Goal: Task Accomplishment & Management: Manage account settings

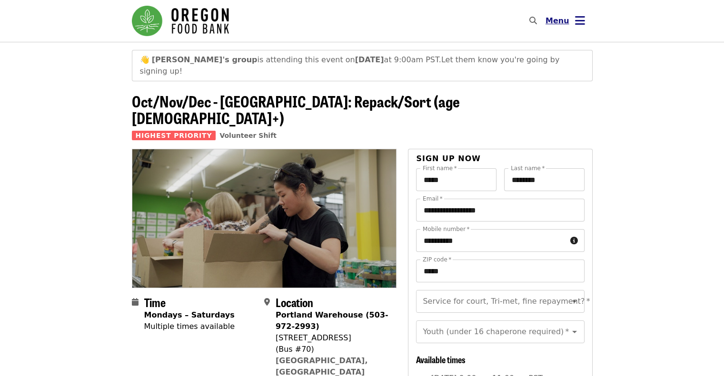
click at [577, 17] on icon "bars icon" at bounding box center [580, 21] width 10 height 14
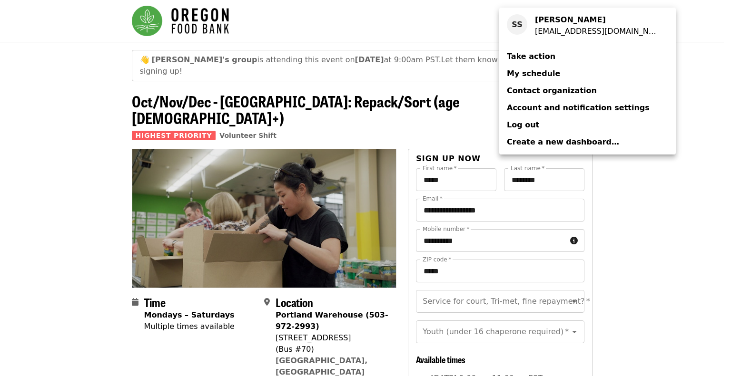
click at [523, 70] on span "My schedule" at bounding box center [533, 73] width 53 height 9
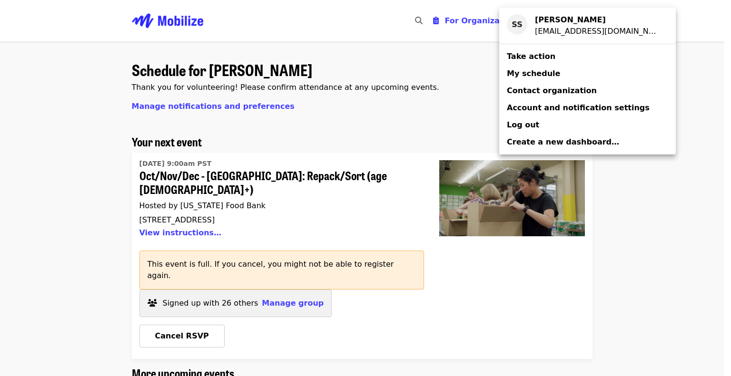
click at [287, 284] on div "Account menu" at bounding box center [365, 188] width 731 height 376
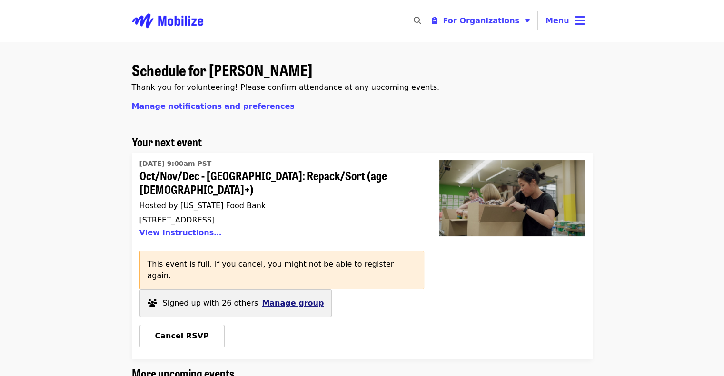
click at [278, 299] on span "Manage group" at bounding box center [293, 303] width 62 height 9
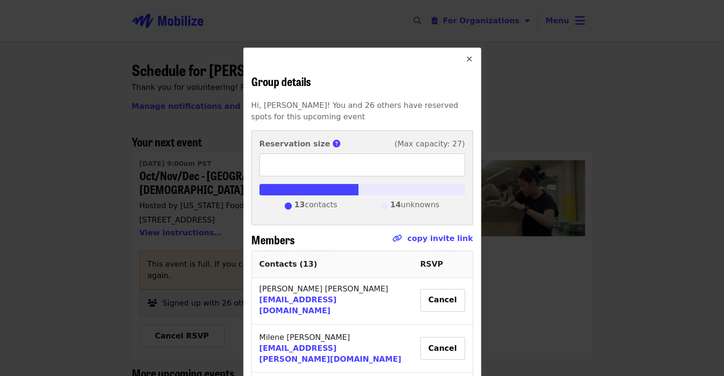
click at [466, 59] on icon "times icon" at bounding box center [469, 59] width 6 height 9
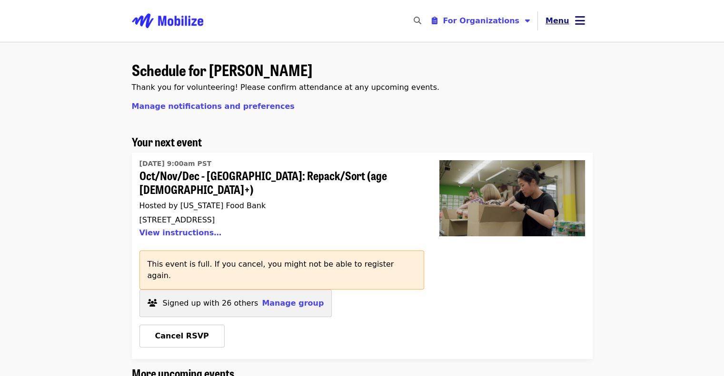
click at [565, 21] on span "Menu" at bounding box center [557, 20] width 24 height 9
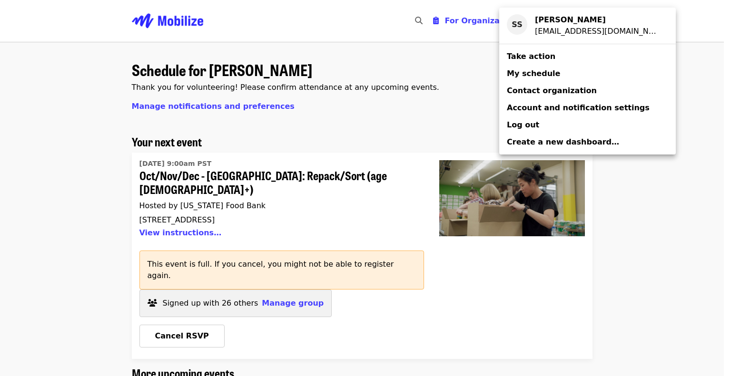
click at [531, 123] on span "Log out" at bounding box center [523, 124] width 32 height 9
